Goal: Obtain resource: Download file/media

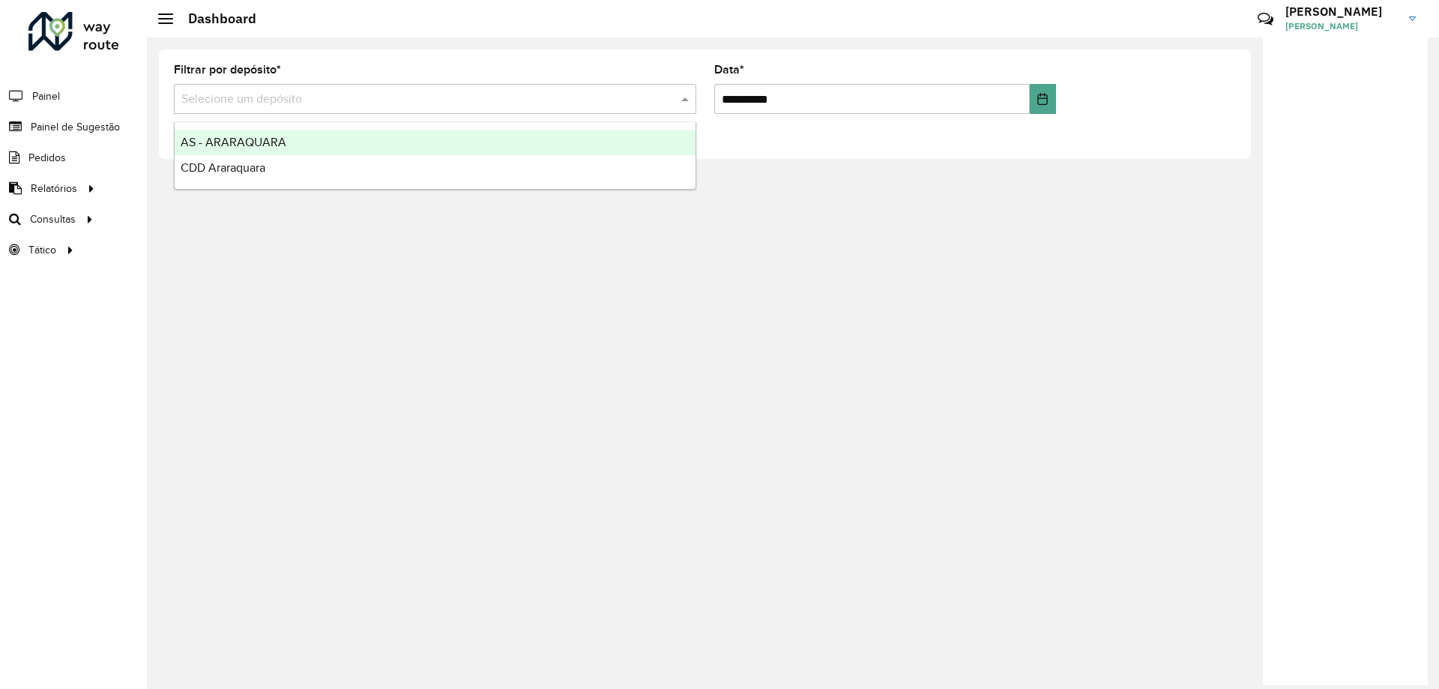
click at [520, 98] on input "text" at bounding box center [419, 100] width 477 height 18
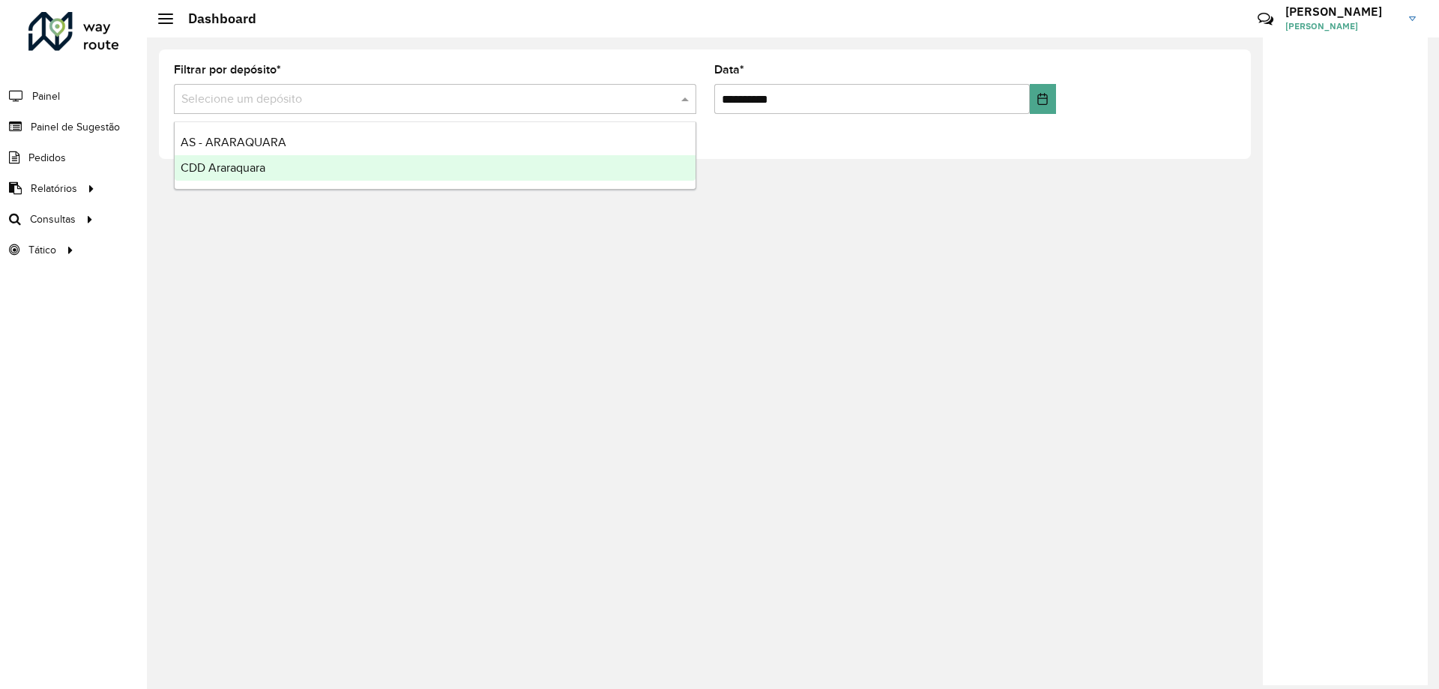
click at [271, 166] on div "CDD Araraquara" at bounding box center [435, 167] width 521 height 25
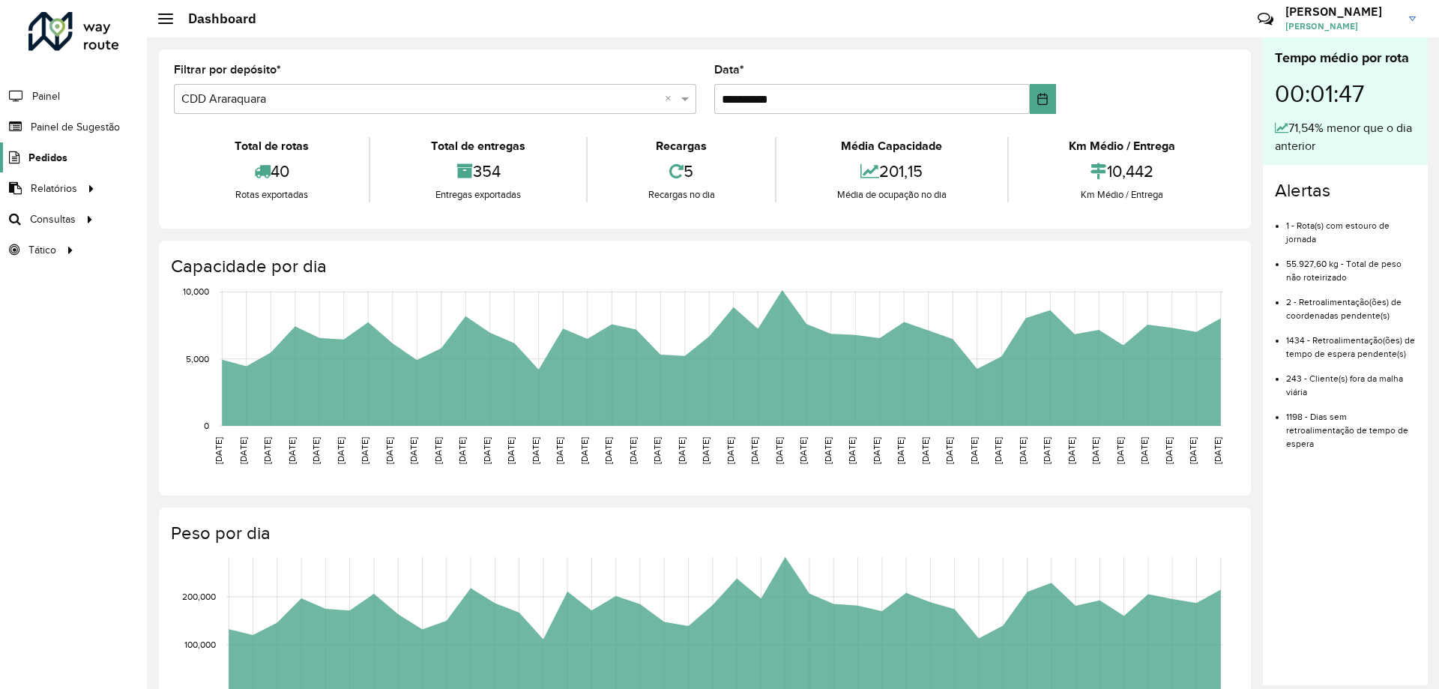
click at [62, 148] on link "Pedidos" at bounding box center [33, 157] width 67 height 30
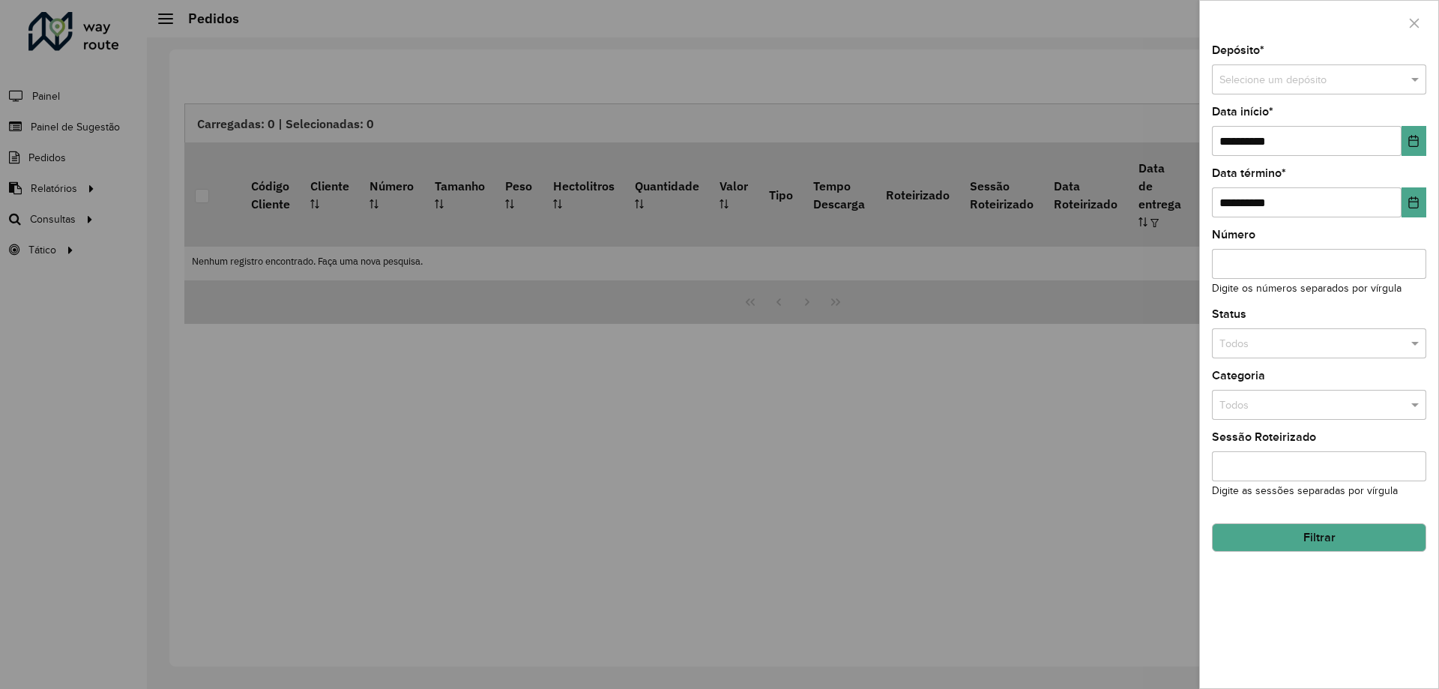
click at [85, 130] on div at bounding box center [719, 344] width 1439 height 689
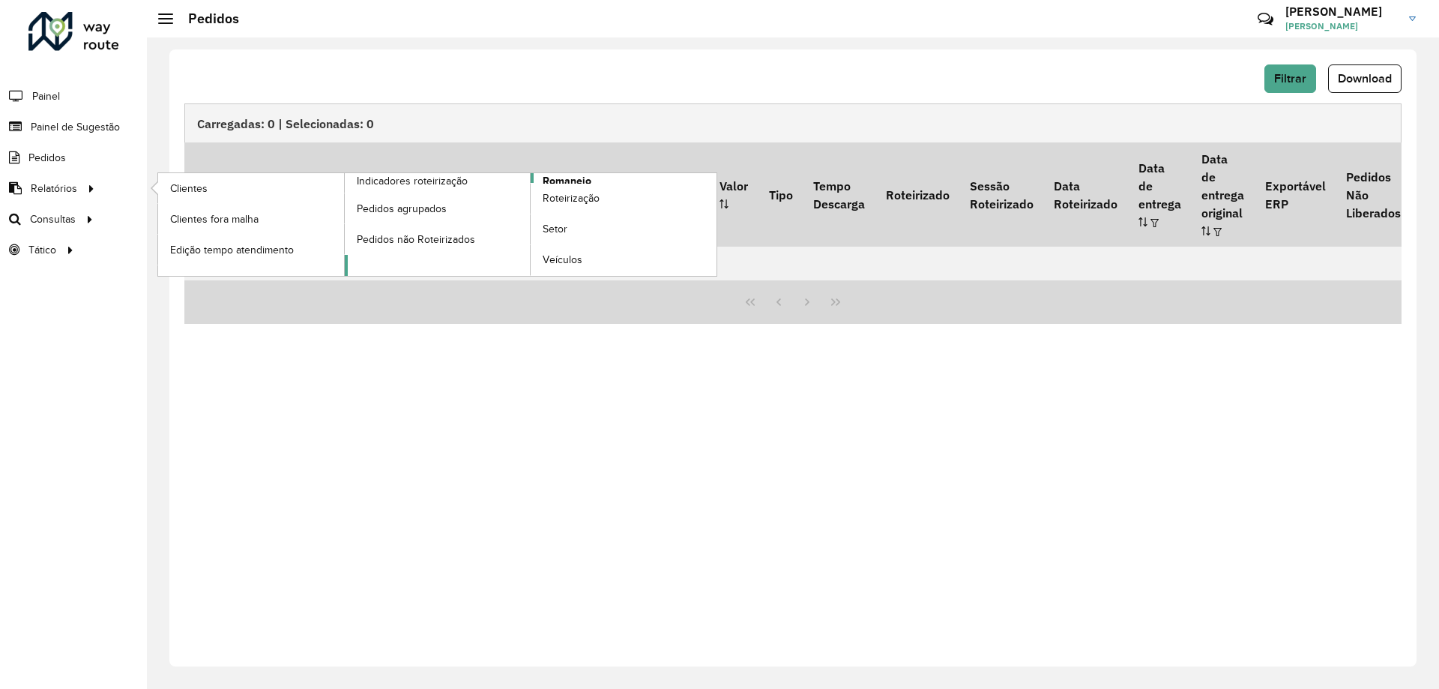
click at [591, 181] on link "Romaneio" at bounding box center [531, 224] width 372 height 103
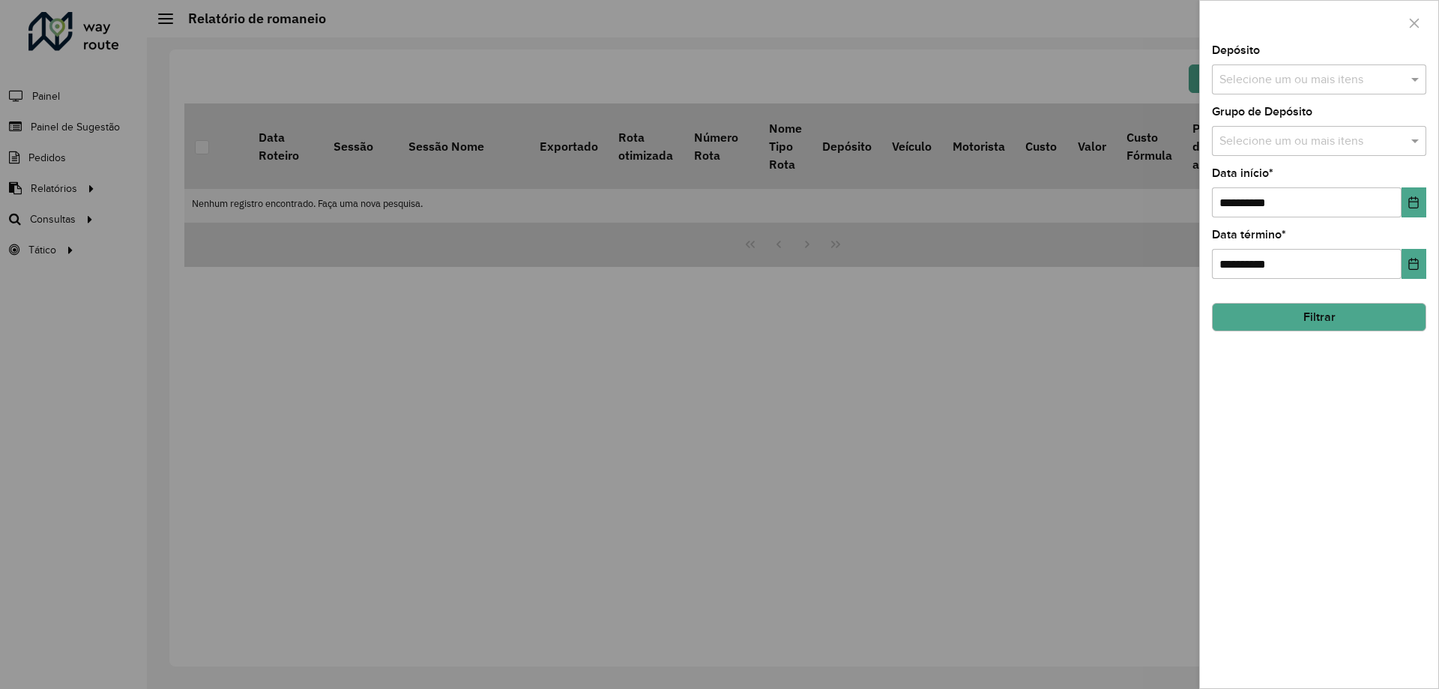
click at [1277, 77] on input "text" at bounding box center [1311, 80] width 192 height 18
click at [1256, 184] on div "CDD Araraquara" at bounding box center [1318, 179] width 213 height 25
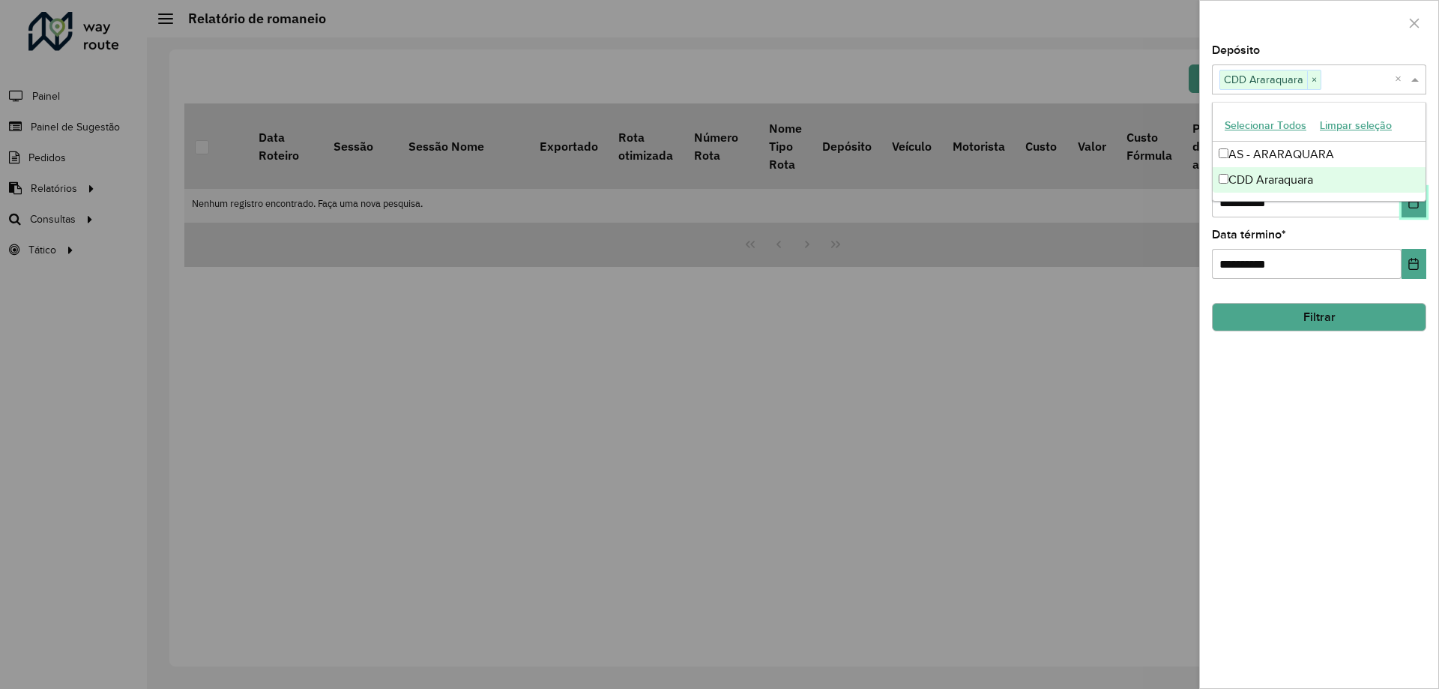
click at [1407, 205] on icon "Choose Date" at bounding box center [1413, 202] width 12 height 12
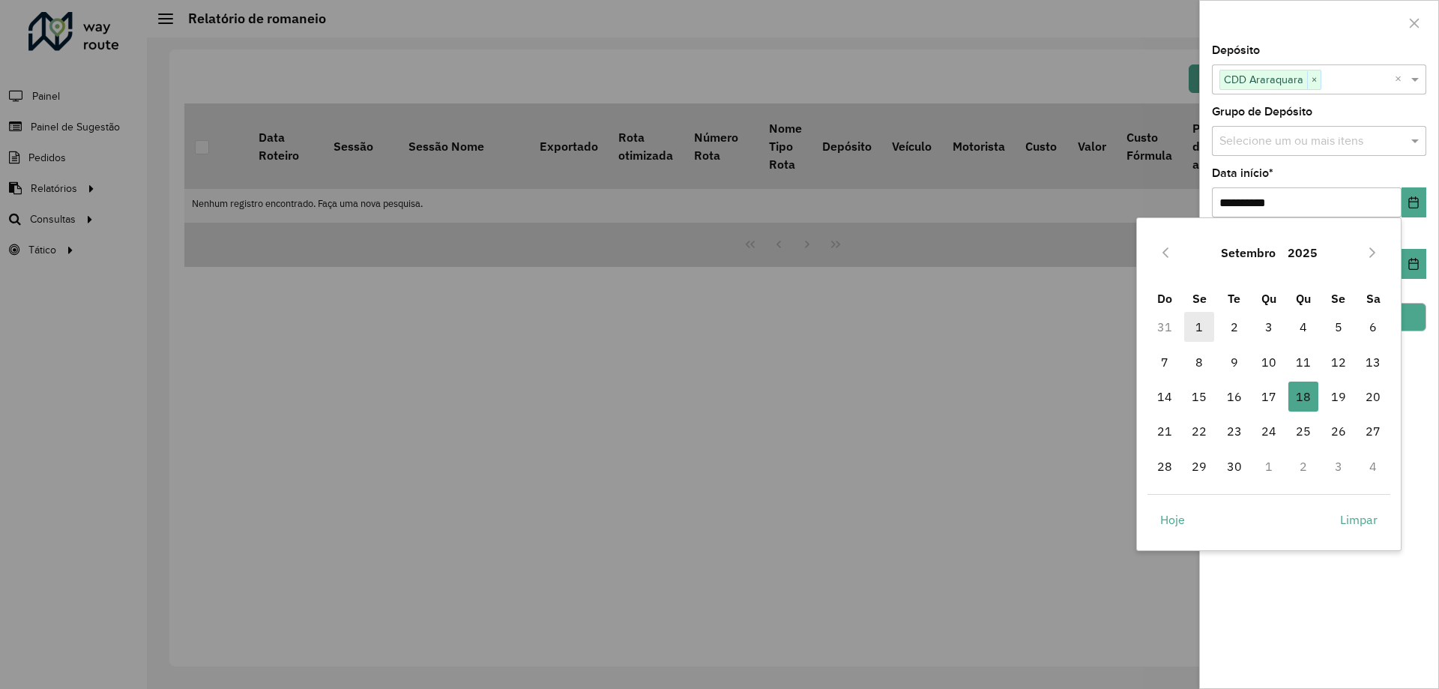
click at [1191, 324] on span "1" at bounding box center [1199, 327] width 30 height 30
type input "**********"
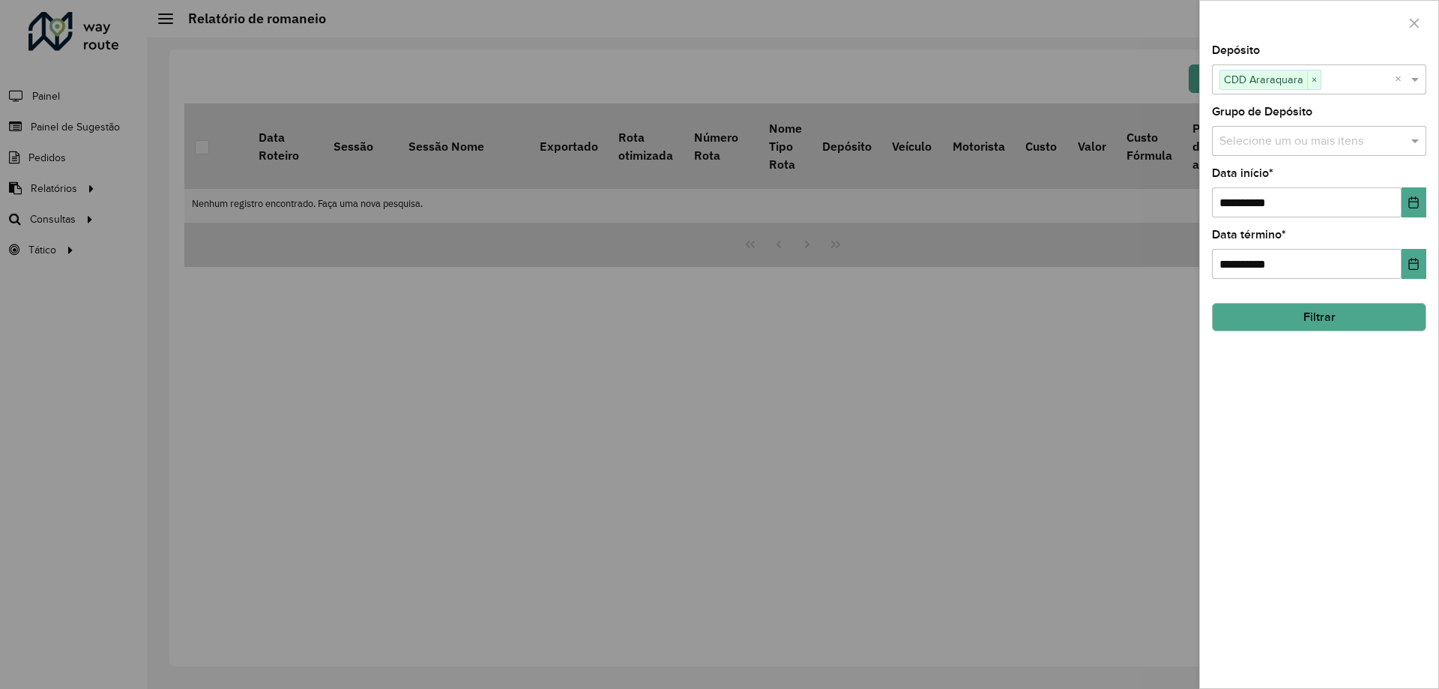
click at [1319, 304] on button "Filtrar" at bounding box center [1319, 317] width 214 height 28
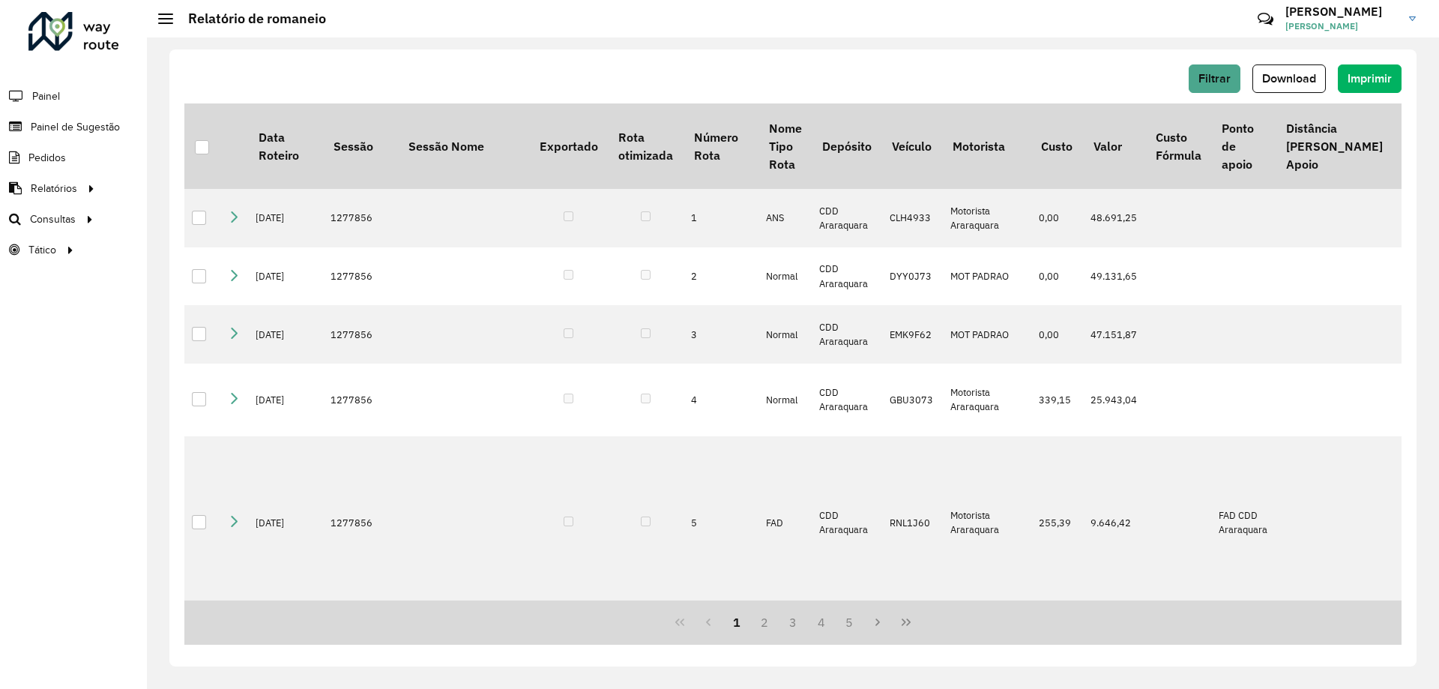
click at [1291, 77] on span "Download" at bounding box center [1289, 78] width 54 height 13
